Goal: Task Accomplishment & Management: Manage account settings

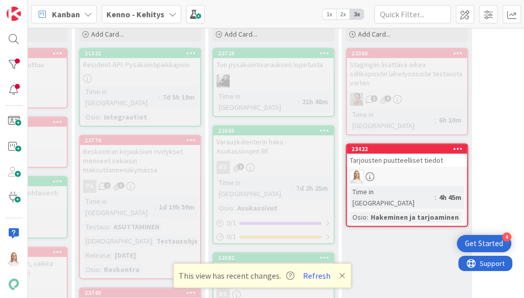
scroll to position [317, 256]
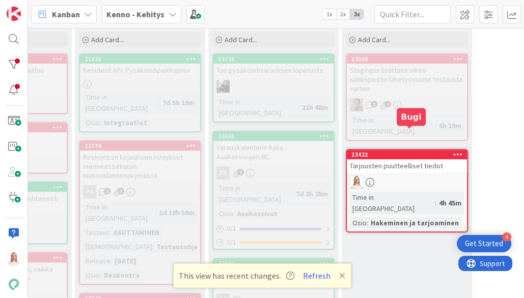
click at [419, 151] on div "23422" at bounding box center [409, 154] width 116 height 7
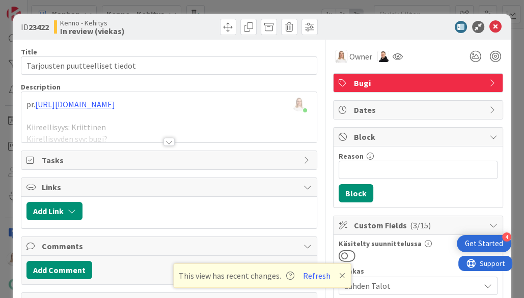
click at [168, 140] on div at bounding box center [168, 142] width 11 height 8
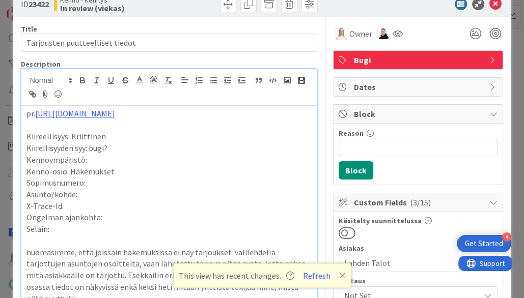
scroll to position [43, 0]
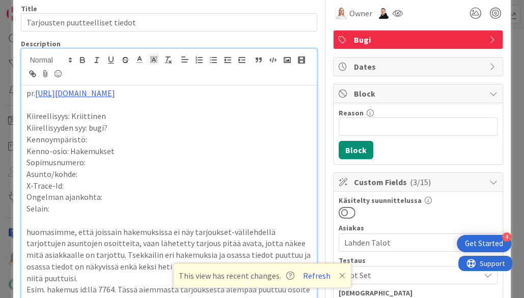
drag, startPoint x: 25, startPoint y: 93, endPoint x: 213, endPoint y: 93, distance: 187.4
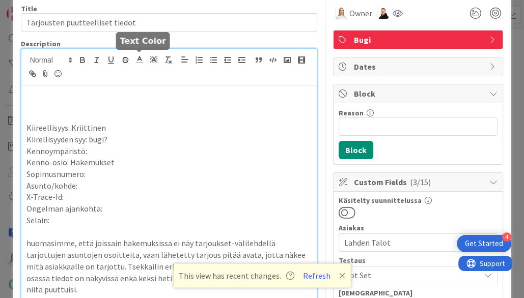
click at [139, 57] on polyline at bounding box center [140, 59] width 4 height 4
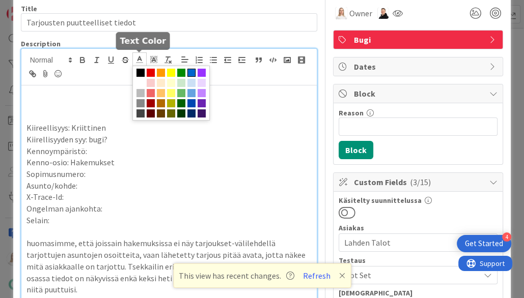
click at [193, 69] on span at bounding box center [191, 73] width 8 height 8
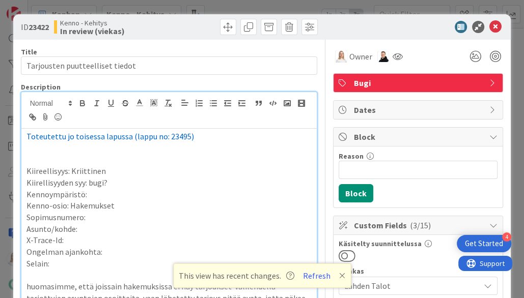
scroll to position [0, 0]
click at [271, 28] on span at bounding box center [269, 27] width 16 height 16
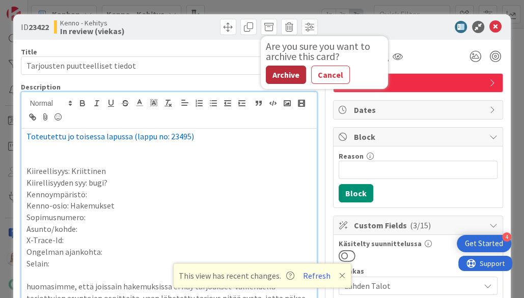
click at [288, 77] on button "Archive" at bounding box center [286, 75] width 40 height 18
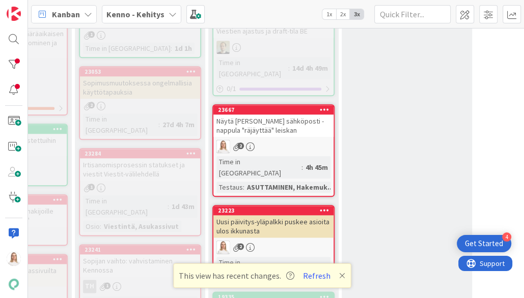
scroll to position [778, 256]
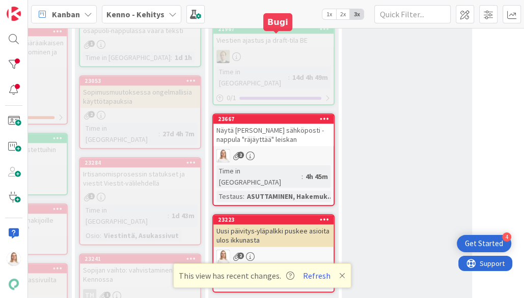
click at [262, 116] on div "23667" at bounding box center [276, 119] width 116 height 7
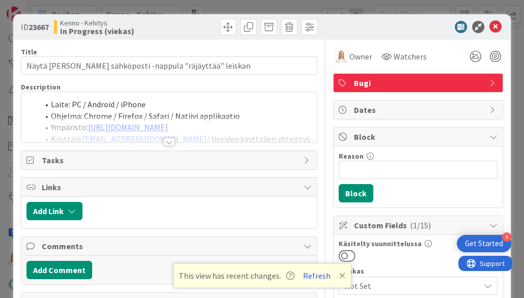
click at [170, 140] on div at bounding box center [168, 142] width 11 height 8
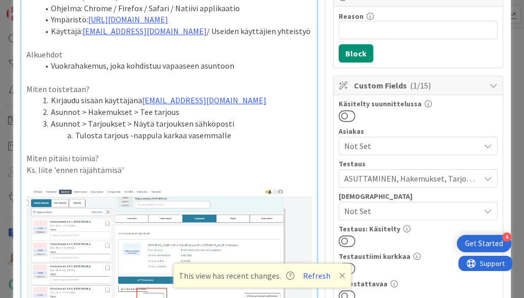
scroll to position [151, 0]
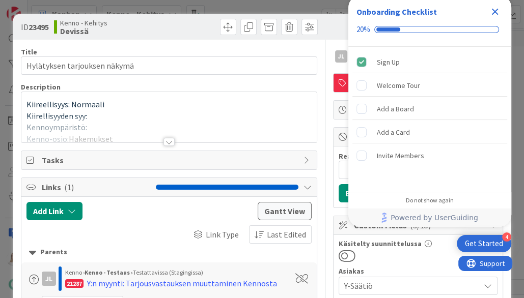
drag, startPoint x: 30, startPoint y: 26, endPoint x: 49, endPoint y: 26, distance: 19.4
click at [49, 26] on b "23495" at bounding box center [39, 27] width 20 height 10
copy span "23495"
